Goal: Task Accomplishment & Management: Manage account settings

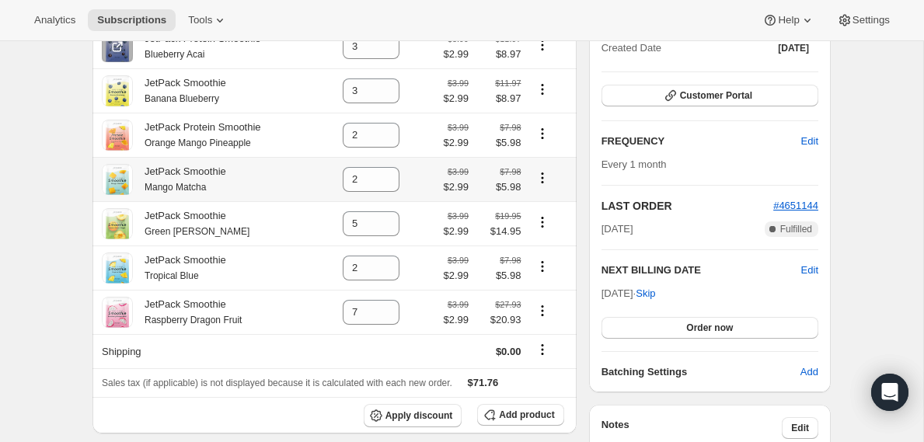
scroll to position [194, 0]
click at [655, 297] on span "Skip" at bounding box center [645, 293] width 19 height 16
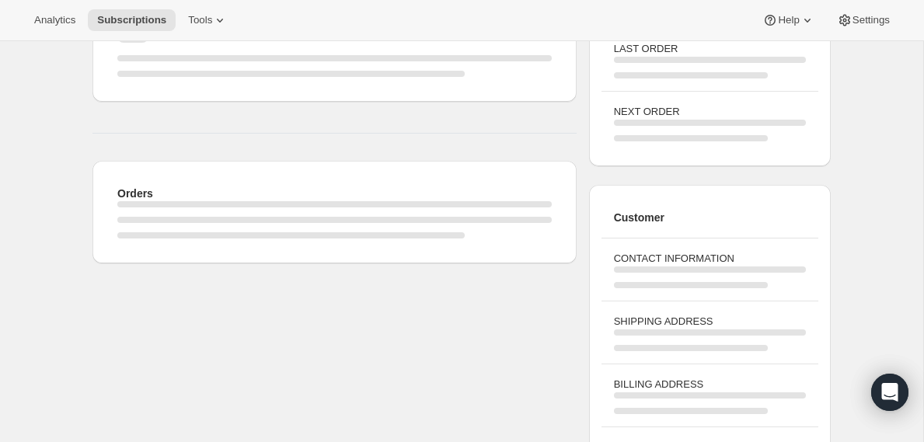
scroll to position [202, 0]
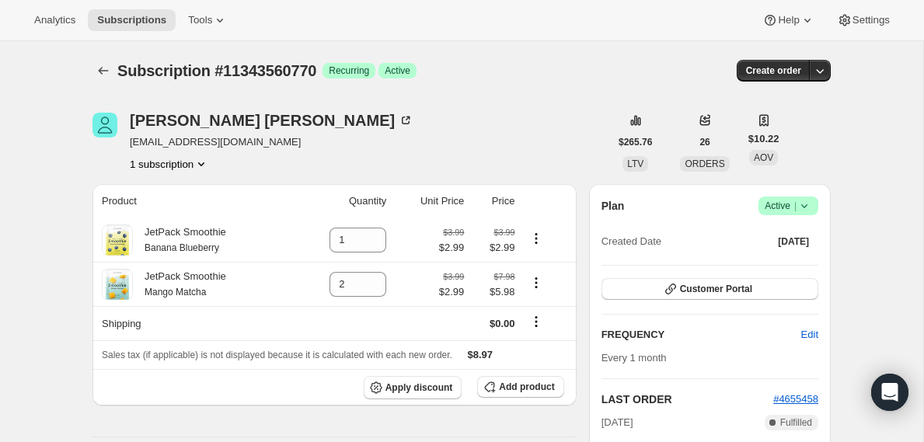
click at [786, 203] on span "Active |" at bounding box center [788, 206] width 47 height 16
click at [783, 257] on span "Cancel subscription" at bounding box center [783, 264] width 88 height 16
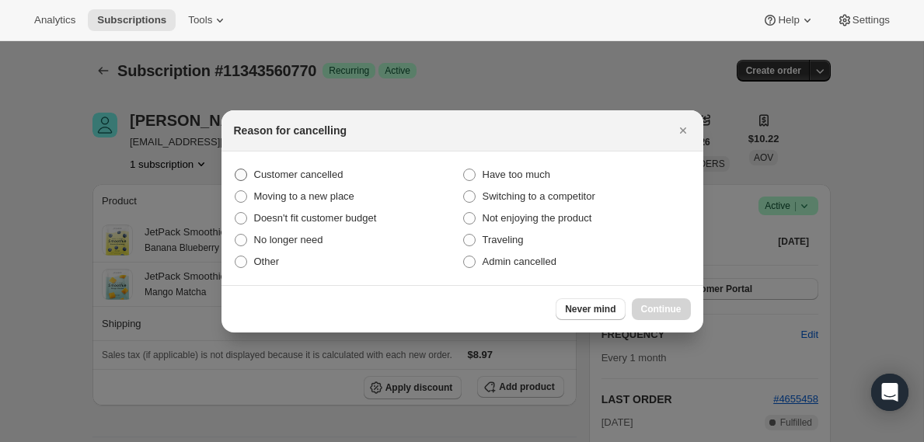
click at [326, 172] on span "Customer cancelled" at bounding box center [298, 175] width 89 height 12
click at [236, 169] on input "Customer cancelled" at bounding box center [235, 169] width 1 height 1
radio input "true"
click at [672, 312] on span "Continue" at bounding box center [661, 309] width 40 height 12
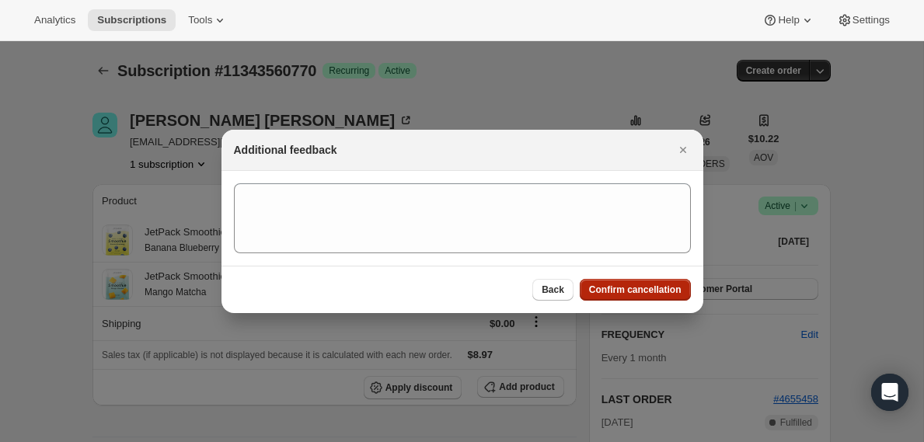
click at [653, 292] on span "Confirm cancellation" at bounding box center [635, 290] width 93 height 12
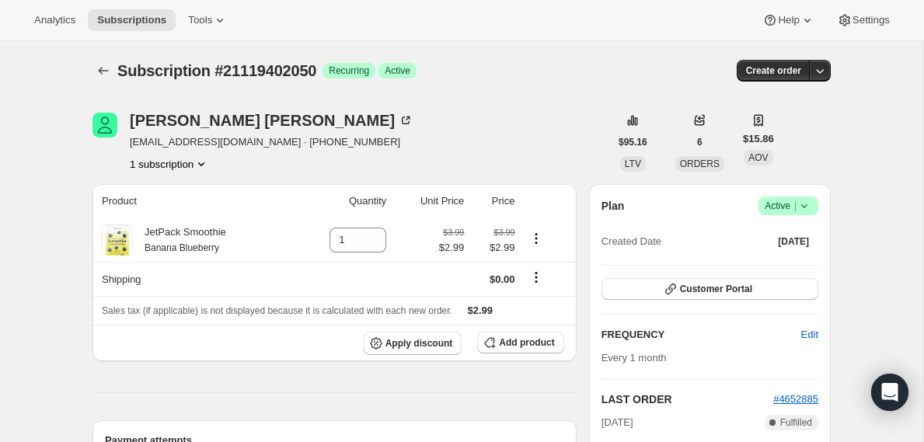
click at [778, 205] on span "Active |" at bounding box center [788, 206] width 47 height 16
click at [779, 260] on span "Cancel subscription" at bounding box center [783, 263] width 88 height 12
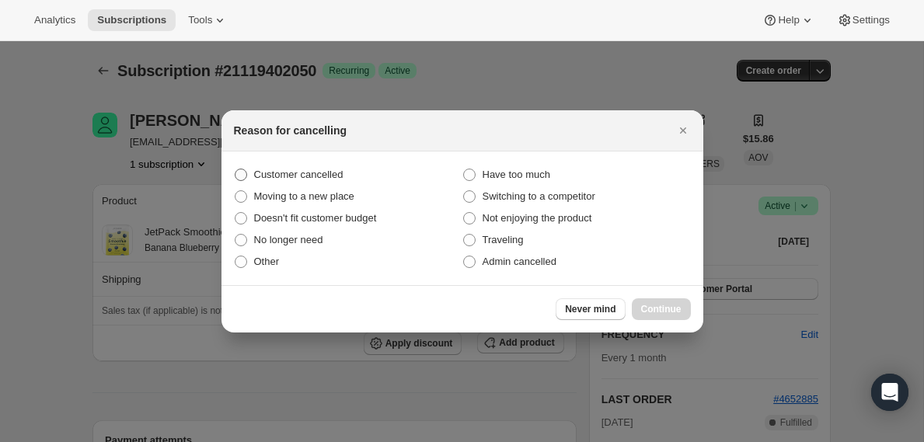
click at [299, 176] on span "Customer cancelled" at bounding box center [298, 175] width 89 height 12
click at [236, 169] on input "Customer cancelled" at bounding box center [235, 169] width 1 height 1
radio input "true"
click at [669, 311] on span "Continue" at bounding box center [661, 309] width 40 height 12
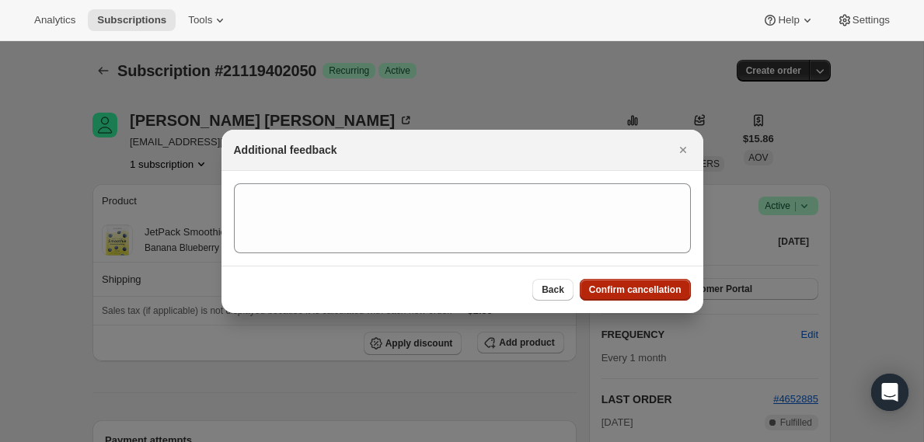
click at [661, 294] on span "Confirm cancellation" at bounding box center [635, 290] width 93 height 12
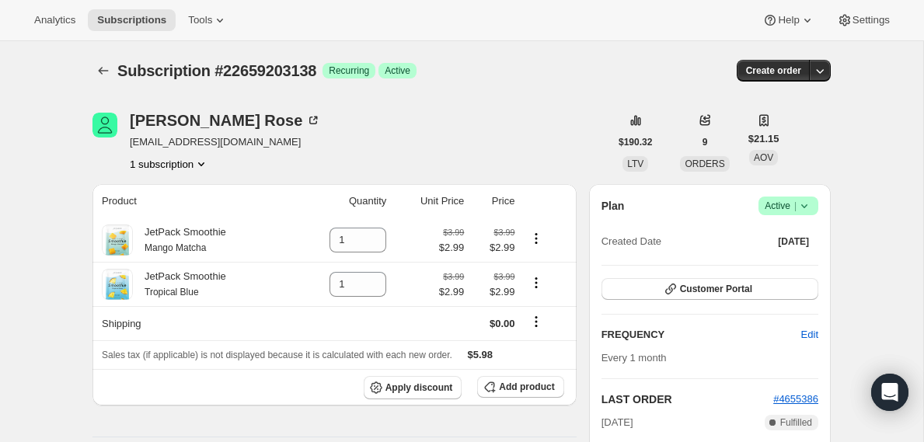
click at [774, 216] on div "Plan Success Active | Created Date Jan 10, 2025" at bounding box center [710, 225] width 217 height 56
click at [777, 211] on span "Active |" at bounding box center [788, 206] width 47 height 16
click at [764, 267] on span "Cancel subscription" at bounding box center [783, 263] width 88 height 12
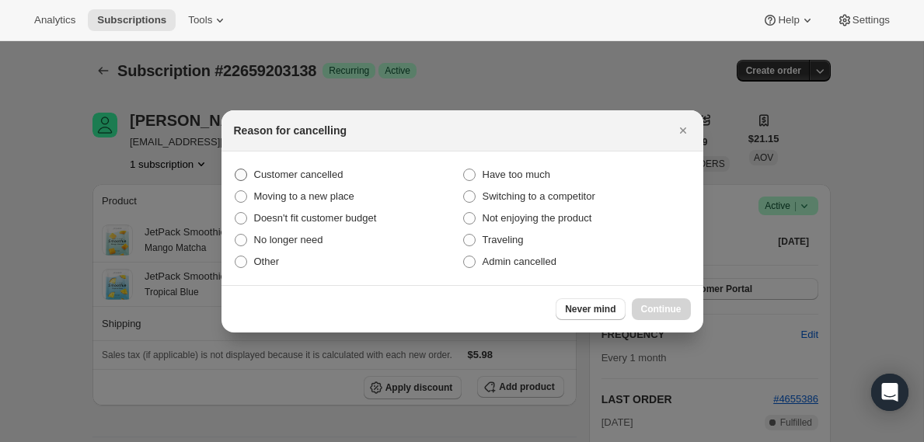
click at [323, 180] on span "Customer cancelled" at bounding box center [298, 175] width 89 height 16
click at [236, 169] on input "Customer cancelled" at bounding box center [235, 169] width 1 height 1
radio input "true"
click at [642, 312] on span "Continue" at bounding box center [661, 309] width 40 height 12
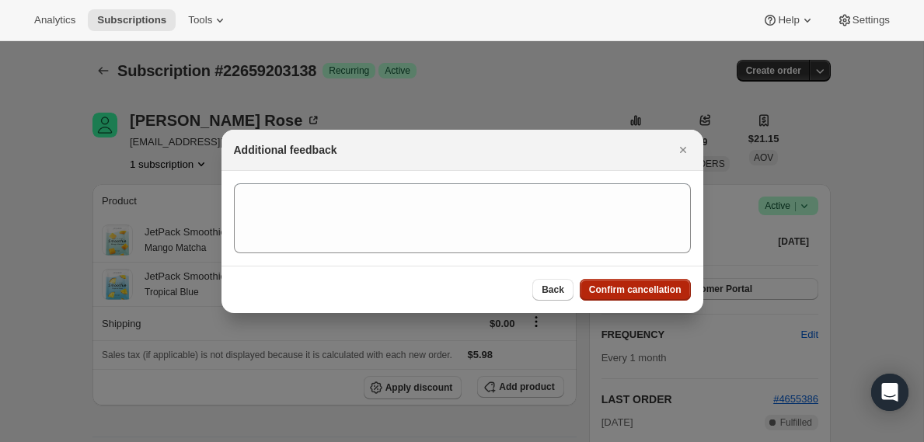
click at [627, 288] on span "Confirm cancellation" at bounding box center [635, 290] width 93 height 12
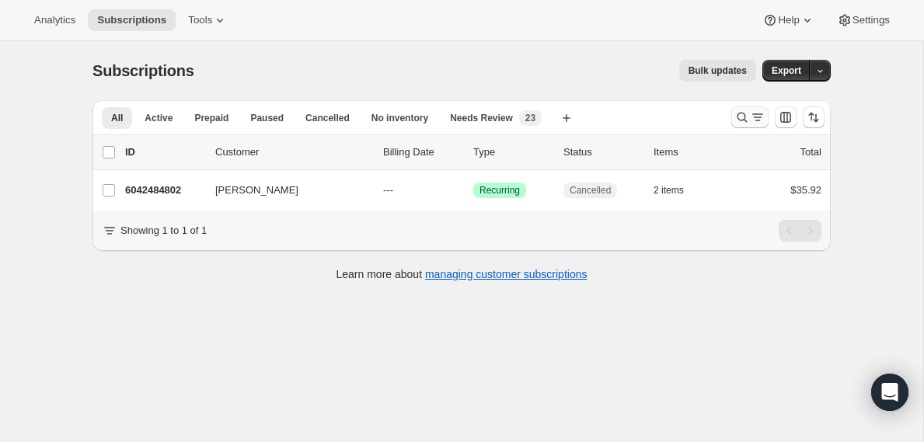
click at [748, 122] on icon "Search and filter results" at bounding box center [743, 118] width 16 height 16
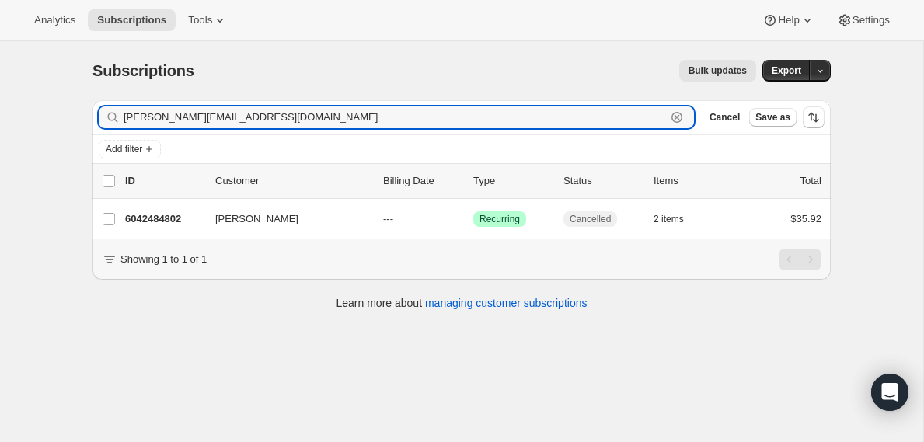
click at [675, 117] on icon "button" at bounding box center [677, 118] width 16 height 16
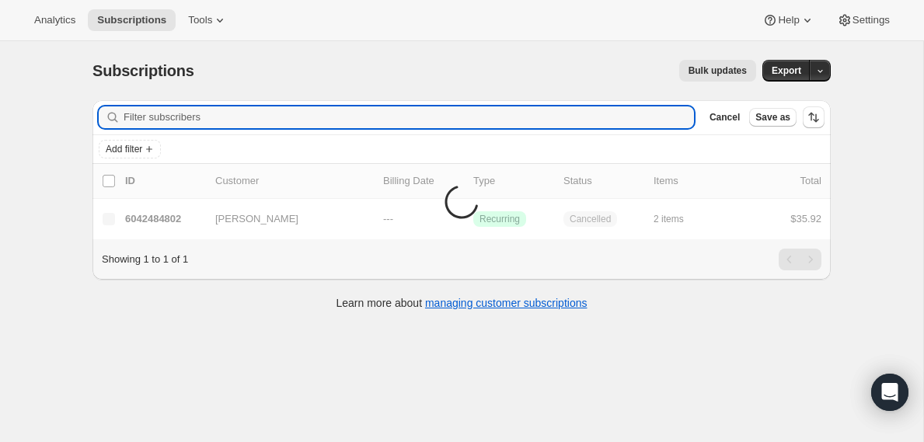
paste input "batlady60@gmail.com"
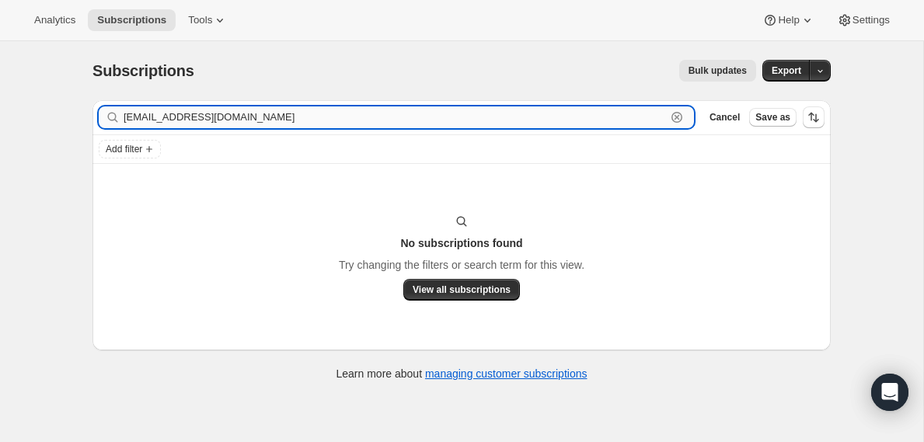
click at [610, 119] on input "batlady60@gmail.com" at bounding box center [395, 117] width 543 height 22
paste input "Alice Hiss"
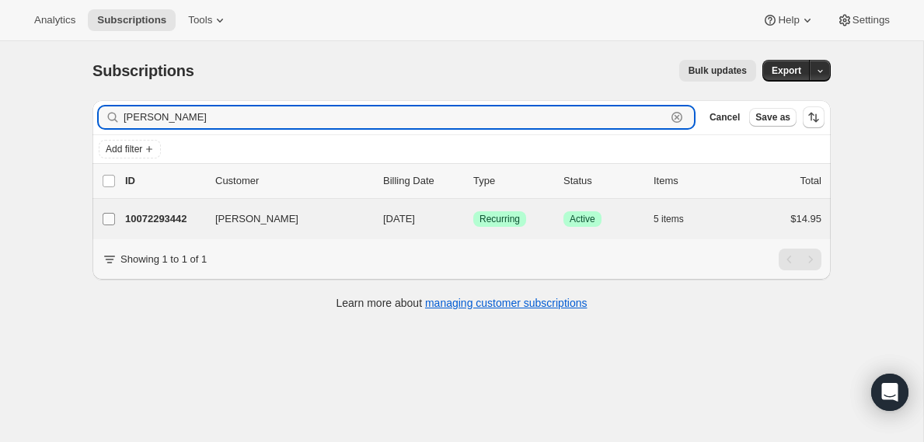
type input "Alice Hiss"
click at [112, 218] on input "Alice C Hiss" at bounding box center [109, 219] width 12 height 12
checkbox input "true"
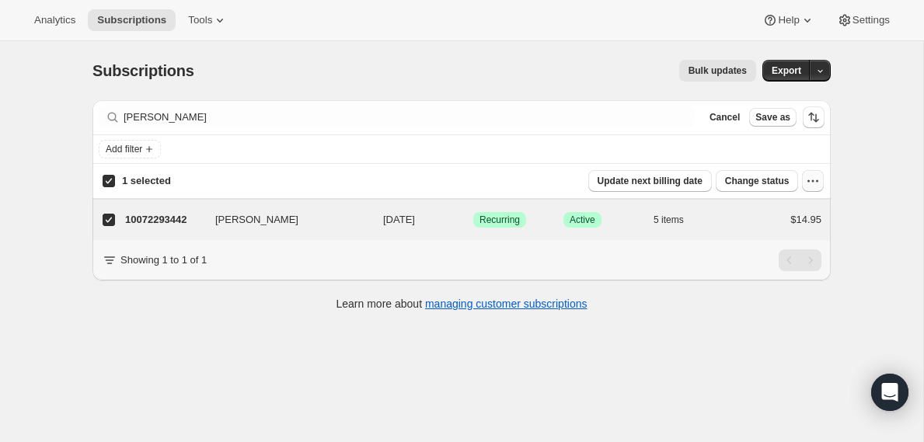
click at [807, 181] on icon "button" at bounding box center [813, 181] width 16 height 16
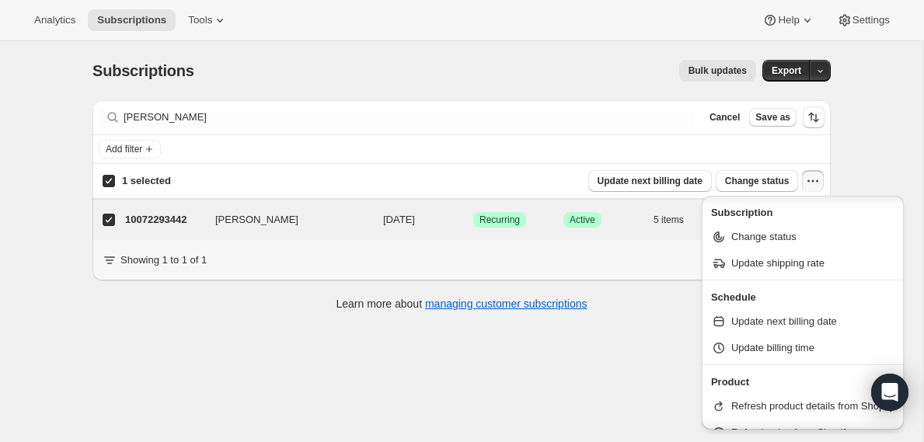
scroll to position [157, 0]
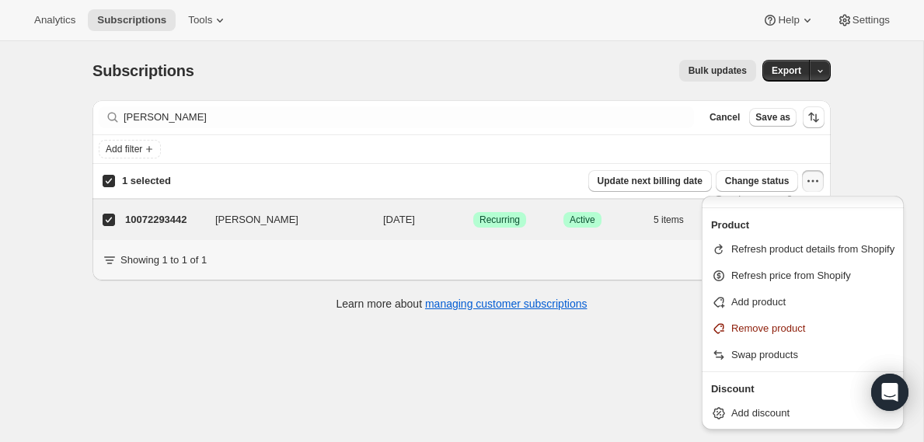
click at [501, 411] on div "Subscriptions. This page is ready Subscriptions Bulk updates More actions Bulk …" at bounding box center [461, 262] width 923 height 442
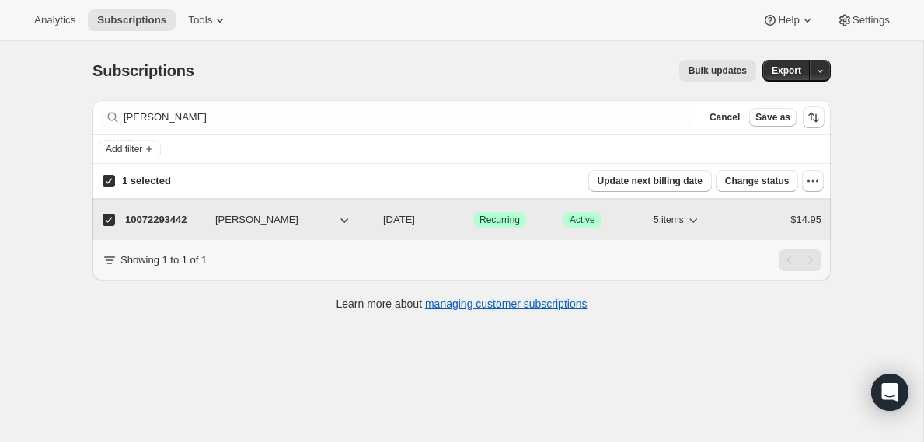
click at [149, 215] on p "10072293442" at bounding box center [164, 220] width 78 height 16
checkbox input "false"
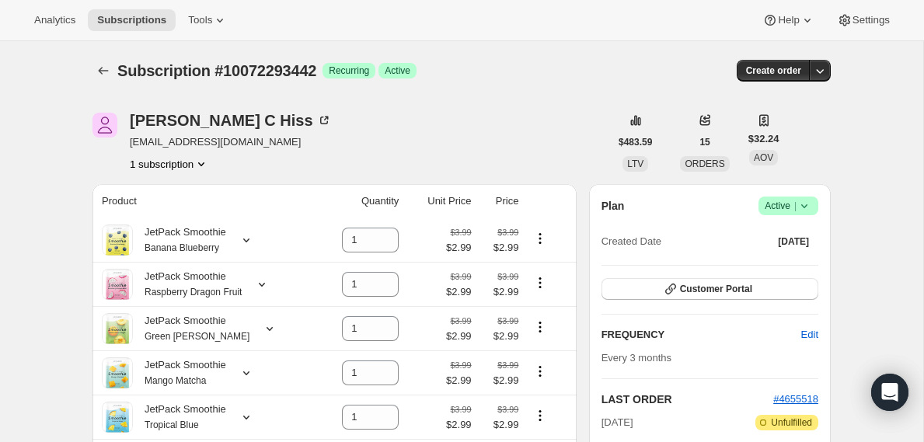
click at [800, 206] on icon at bounding box center [805, 206] width 16 height 16
click at [794, 254] on button "Cancel subscription" at bounding box center [783, 262] width 97 height 25
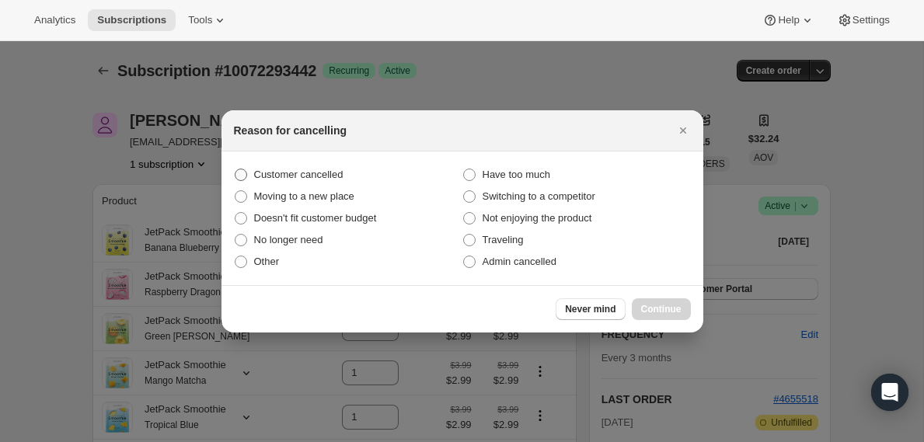
click at [342, 172] on span "Customer cancelled" at bounding box center [298, 175] width 89 height 12
click at [236, 169] on input "Customer cancelled" at bounding box center [235, 169] width 1 height 1
radio input "true"
click at [653, 305] on span "Continue" at bounding box center [661, 309] width 40 height 12
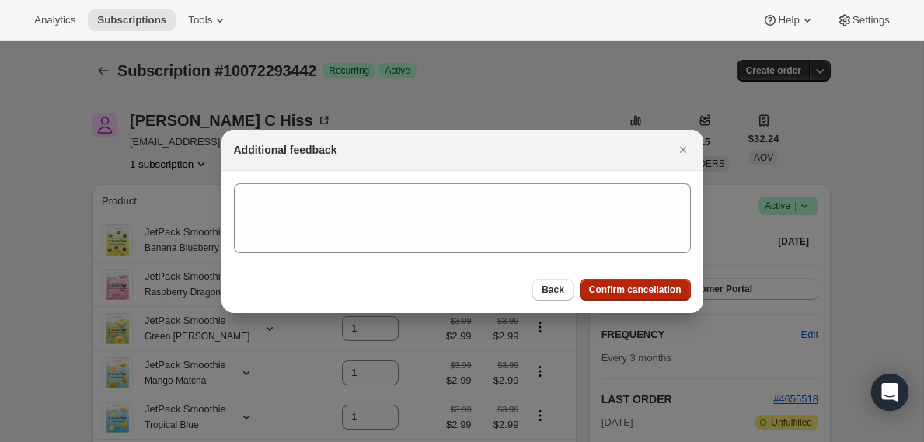
click at [672, 295] on button "Confirm cancellation" at bounding box center [635, 290] width 111 height 22
